Goal: Find specific page/section: Find specific page/section

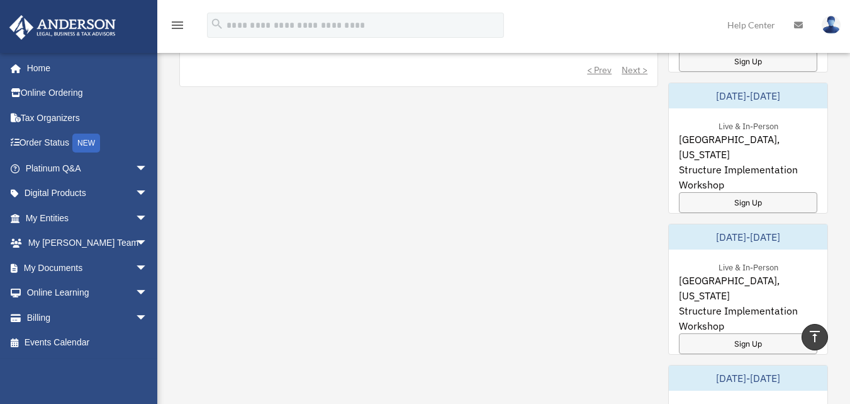
scroll to position [1007, 0]
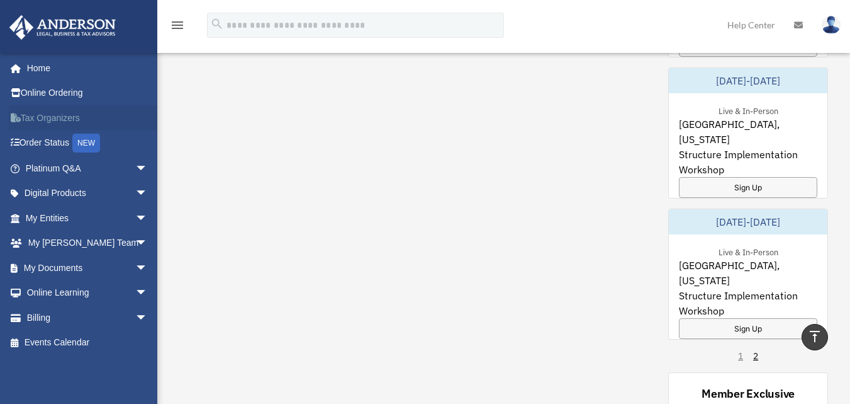
click at [57, 119] on link "Tax Organizers" at bounding box center [88, 117] width 158 height 25
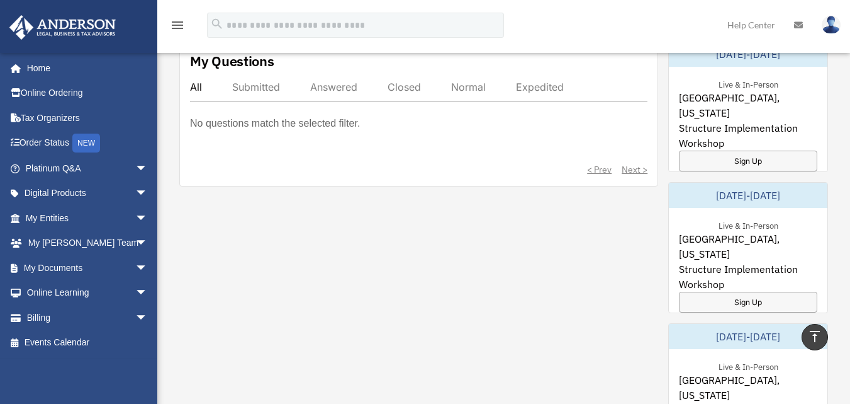
scroll to position [748, 0]
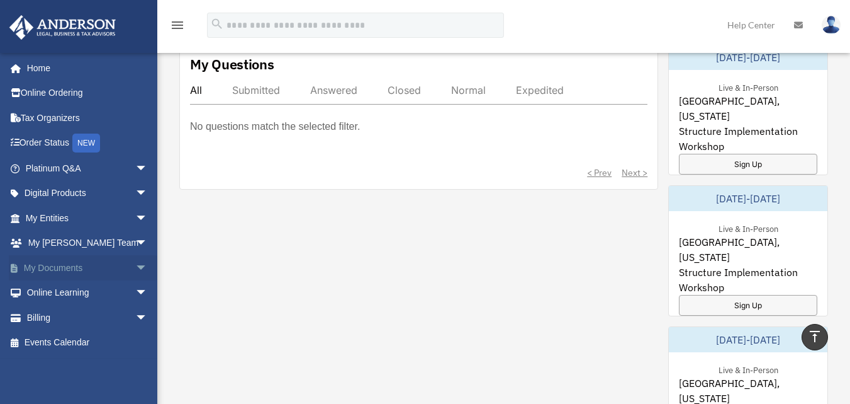
click at [135, 267] on span "arrow_drop_down" at bounding box center [147, 268] width 25 height 26
click at [57, 291] on link "Box" at bounding box center [92, 292] width 149 height 25
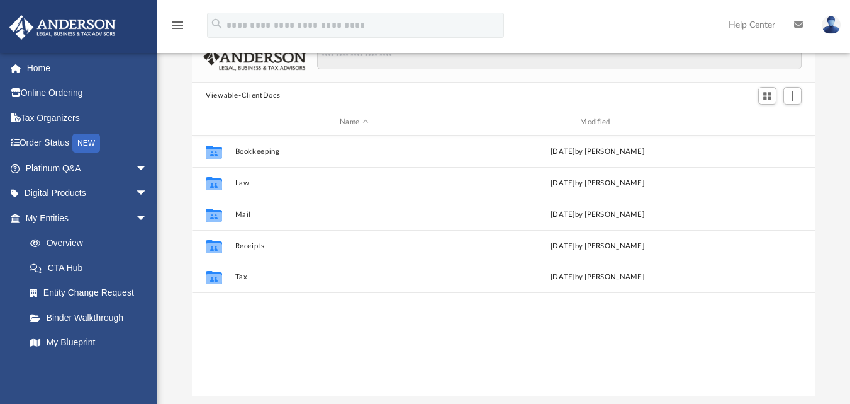
scroll to position [103, 0]
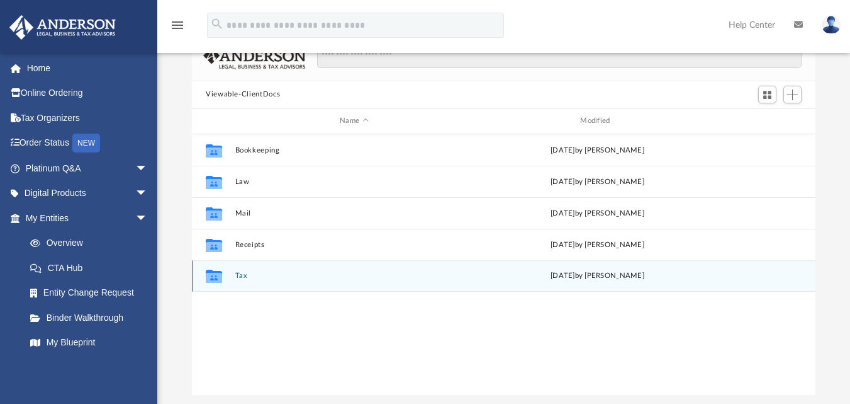
click at [240, 275] on button "Tax" at bounding box center [354, 275] width 238 height 8
